Goal: Check status: Check status

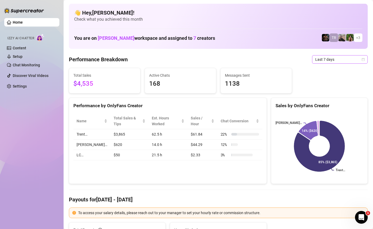
click at [363, 58] on icon "calendar" at bounding box center [363, 59] width 3 height 3
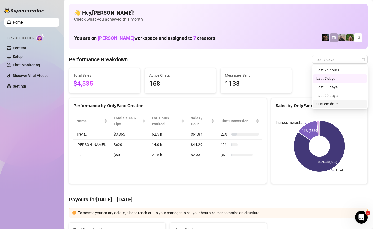
click at [323, 103] on div "Custom date" at bounding box center [340, 104] width 47 height 6
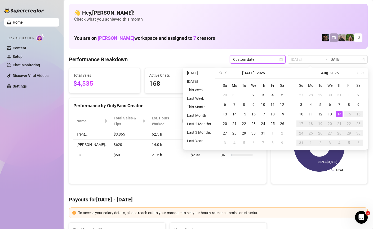
type input "[DATE]"
click at [341, 113] on div "14" at bounding box center [339, 114] width 6 height 6
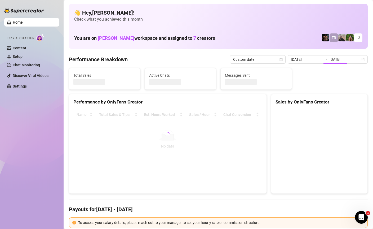
type input "2025-08-14"
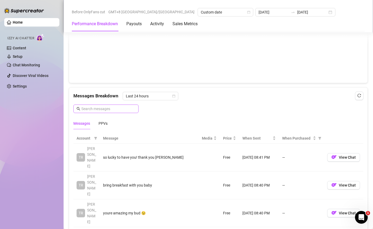
scroll to position [396, 0]
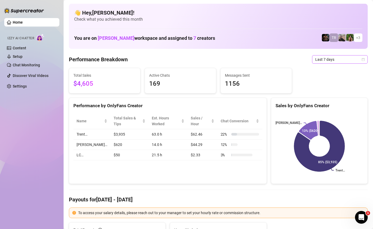
click at [363, 61] on icon "calendar" at bounding box center [363, 59] width 3 height 3
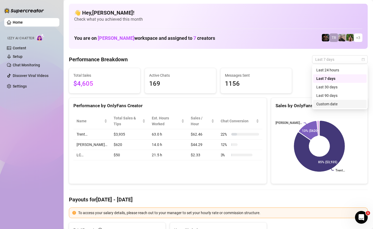
click at [329, 104] on div "Custom date" at bounding box center [340, 104] width 47 height 6
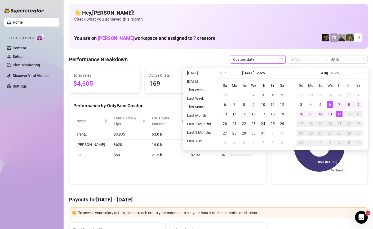
type input "2025-08-01"
click at [351, 93] on div "1" at bounding box center [349, 95] width 6 height 6
type input "[DATE]"
click at [340, 114] on div "14" at bounding box center [339, 114] width 6 height 6
type input "[DATE]"
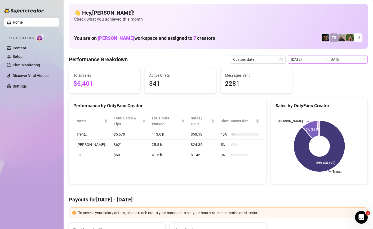
click at [362, 60] on div "2025-08-01 2025-08-14" at bounding box center [328, 59] width 80 height 8
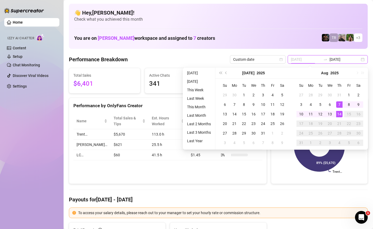
type input "[DATE]"
click at [340, 114] on div "14" at bounding box center [339, 114] width 6 height 6
type input "[DATE]"
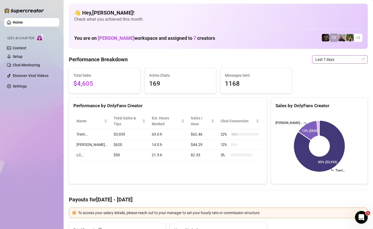
click at [344, 58] on span "Last 7 days" at bounding box center [339, 59] width 49 height 8
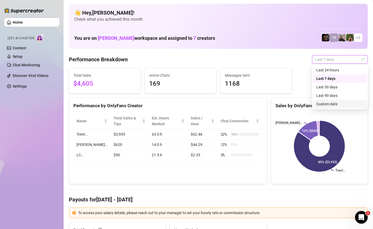
click at [328, 103] on div "Custom date" at bounding box center [340, 104] width 47 height 6
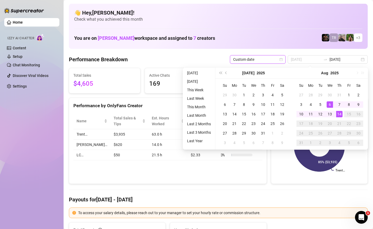
type input "[DATE]"
click at [344, 112] on td "14" at bounding box center [340, 114] width 10 height 10
click at [341, 113] on div "14" at bounding box center [339, 114] width 6 height 6
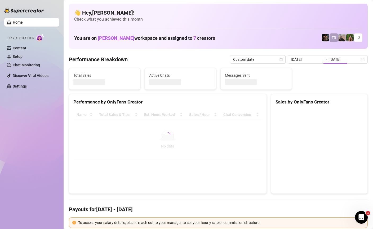
type input "[DATE]"
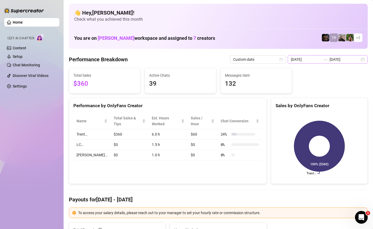
click at [365, 62] on div "2025-08-14 2025-08-14" at bounding box center [328, 59] width 80 height 8
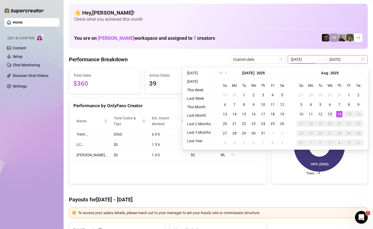
type input "2025-08-13"
click at [328, 113] on div "13" at bounding box center [330, 114] width 6 height 6
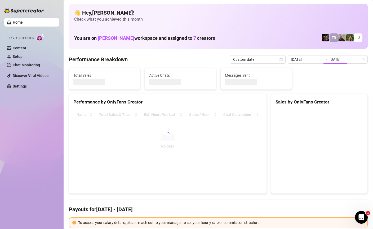
type input "2025-08-13"
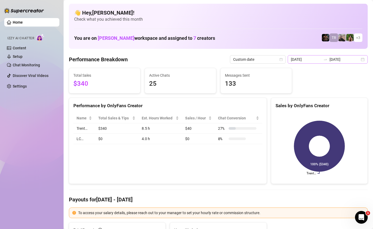
click at [364, 60] on div "2025-08-13 2025-08-13" at bounding box center [328, 59] width 80 height 8
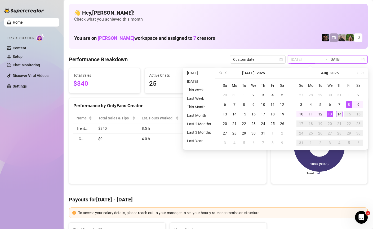
type input "[DATE]"
click at [342, 114] on div "14" at bounding box center [339, 114] width 6 height 6
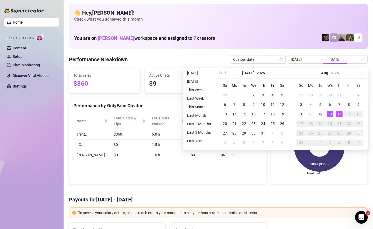
type input "[DATE]"
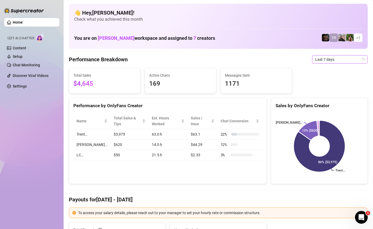
click at [365, 59] on icon "calendar" at bounding box center [363, 59] width 3 height 3
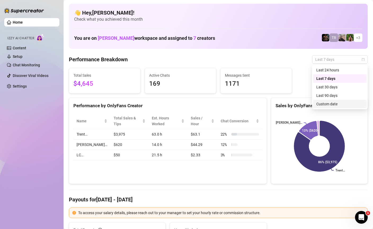
click at [332, 104] on div "Custom date" at bounding box center [340, 104] width 47 height 6
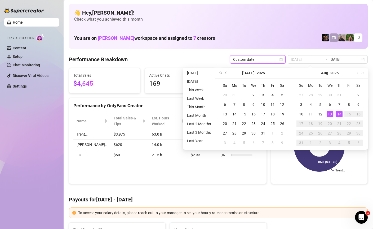
type input "[DATE]"
click at [340, 113] on div "14" at bounding box center [339, 114] width 6 height 6
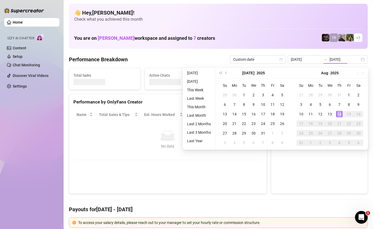
type input "[DATE]"
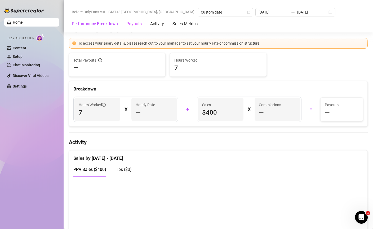
scroll to position [141, 0]
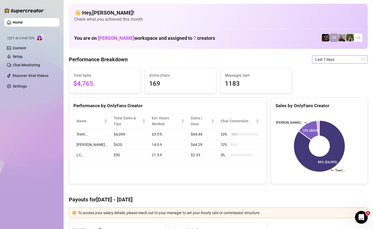
click at [363, 59] on icon "calendar" at bounding box center [363, 59] width 3 height 3
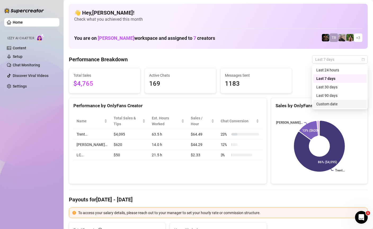
click at [330, 106] on div "Custom date" at bounding box center [340, 104] width 47 height 6
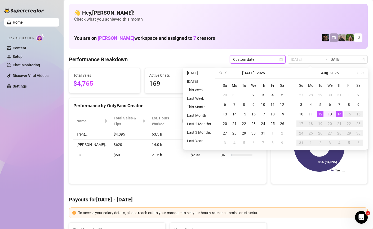
type input "[DATE]"
click at [340, 116] on div "14" at bounding box center [339, 114] width 6 height 6
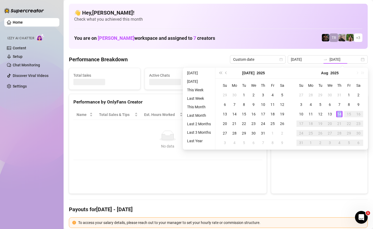
type input "2025-08-14"
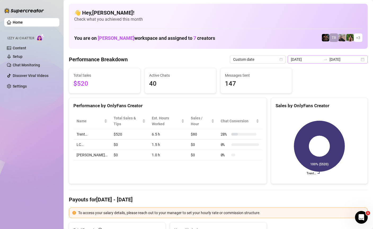
click at [366, 59] on div "2025-08-14 2025-08-14" at bounding box center [328, 59] width 80 height 8
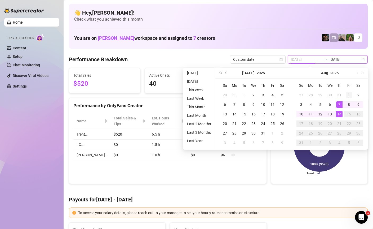
type input "2025-08-01"
click at [348, 95] on div "1" at bounding box center [349, 95] width 6 height 6
type input "[DATE]"
click at [340, 114] on div "14" at bounding box center [339, 114] width 6 height 6
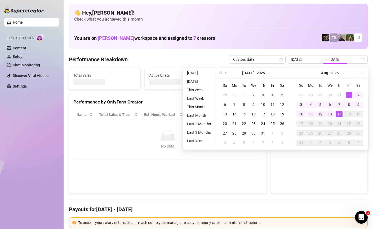
type input "2025-08-01"
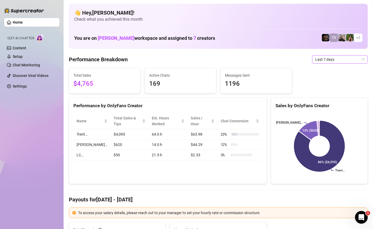
click at [364, 59] on icon "calendar" at bounding box center [363, 59] width 3 height 3
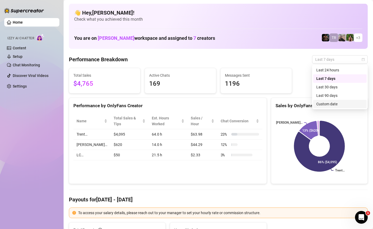
click at [330, 104] on div "Custom date" at bounding box center [340, 104] width 47 height 6
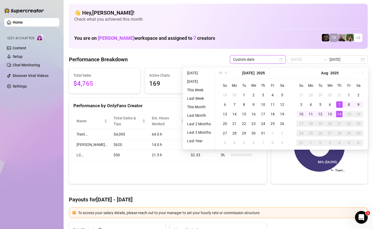
type input "[DATE]"
click at [340, 114] on div "14" at bounding box center [339, 114] width 6 height 6
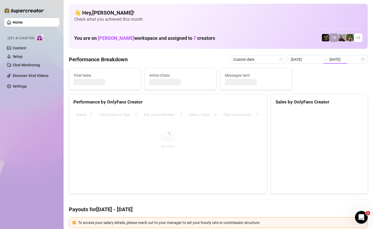
type input "[DATE]"
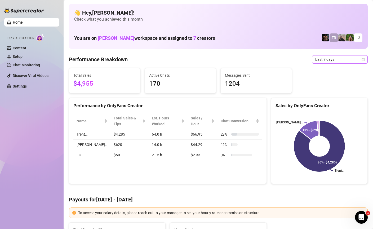
click at [363, 60] on icon "calendar" at bounding box center [363, 59] width 3 height 3
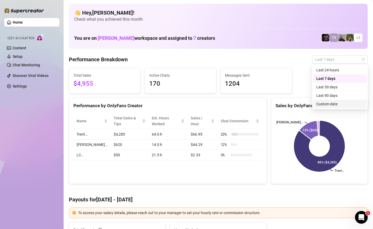
click at [336, 107] on div "Custom date" at bounding box center [340, 104] width 54 height 8
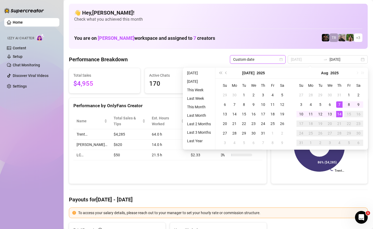
type input "[DATE]"
click at [342, 116] on td "14" at bounding box center [340, 114] width 10 height 10
click at [341, 113] on div "14" at bounding box center [339, 114] width 6 height 6
type input "[DATE]"
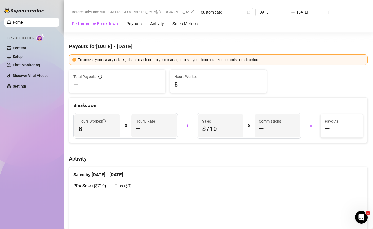
scroll to position [152, 0]
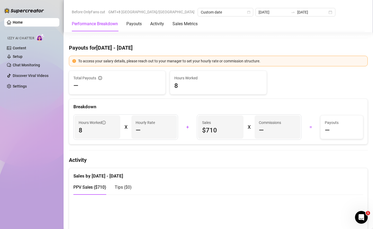
click at [213, 50] on h4 "Payouts for Aug 14 - Aug 14" at bounding box center [218, 47] width 299 height 7
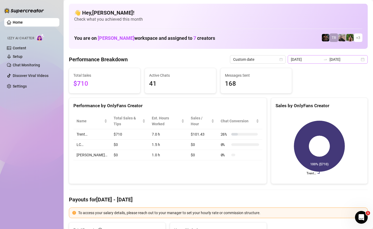
click at [365, 60] on div "2025-08-14 2025-08-14" at bounding box center [328, 59] width 80 height 8
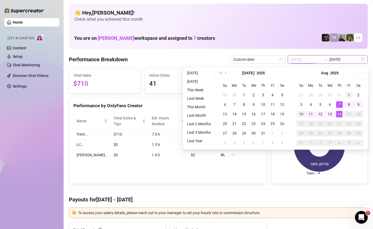
type input "2025-08-01"
click at [348, 95] on div "1" at bounding box center [349, 95] width 6 height 6
type input "[DATE]"
click at [339, 114] on div "14" at bounding box center [339, 114] width 6 height 6
type input "2025-08-01"
